Goal: Check status: Check status

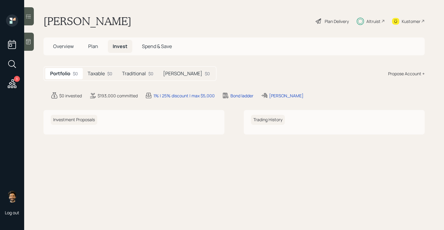
click at [144, 72] on h5 "Traditional" at bounding box center [134, 74] width 24 height 6
